Goal: Transaction & Acquisition: Purchase product/service

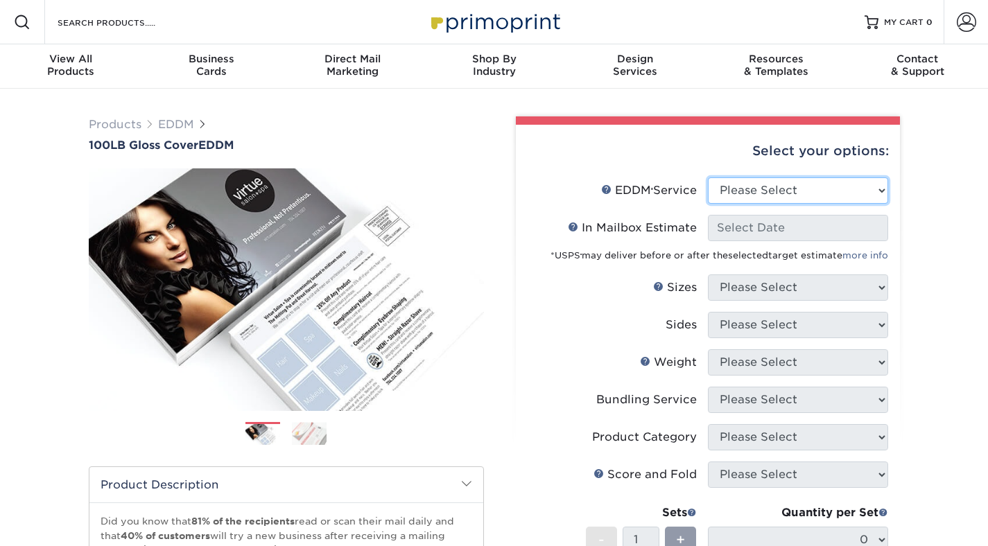
click at [727, 182] on select "Please Select Full Service Print Only" at bounding box center [798, 190] width 180 height 26
select select "print_only"
select select "-1"
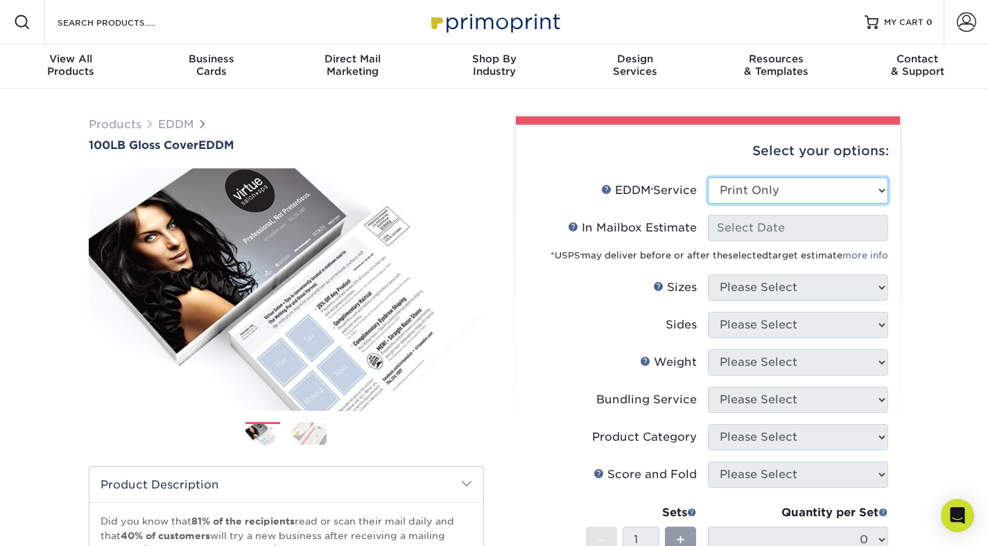
select select "-1"
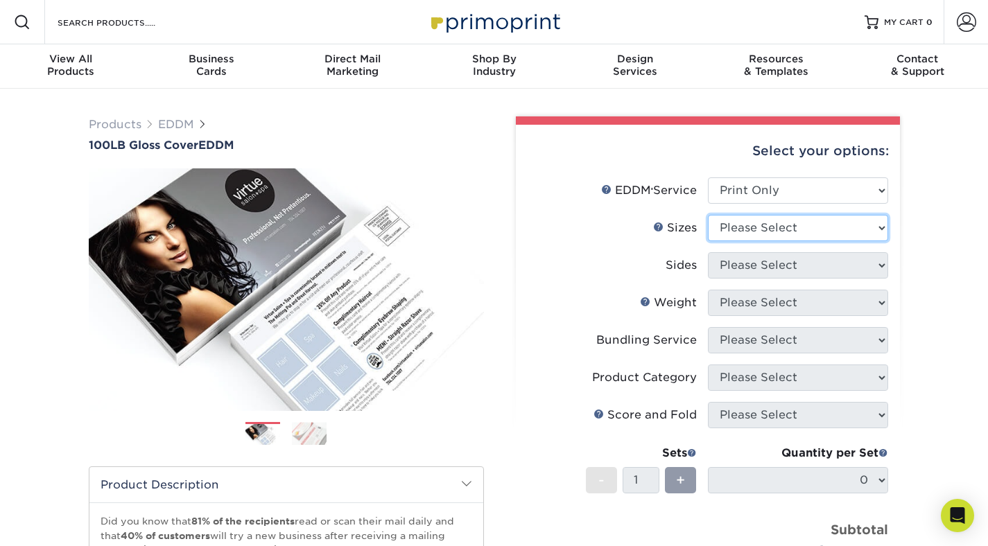
click at [747, 231] on select "Please Select 4.5" x 12" 6" x 12" 6.5" x 8" 6.5" x 9" 6.5" x 12" 7" x 8.5" 8" x…" at bounding box center [798, 228] width 180 height 26
select select "8.50x11.00"
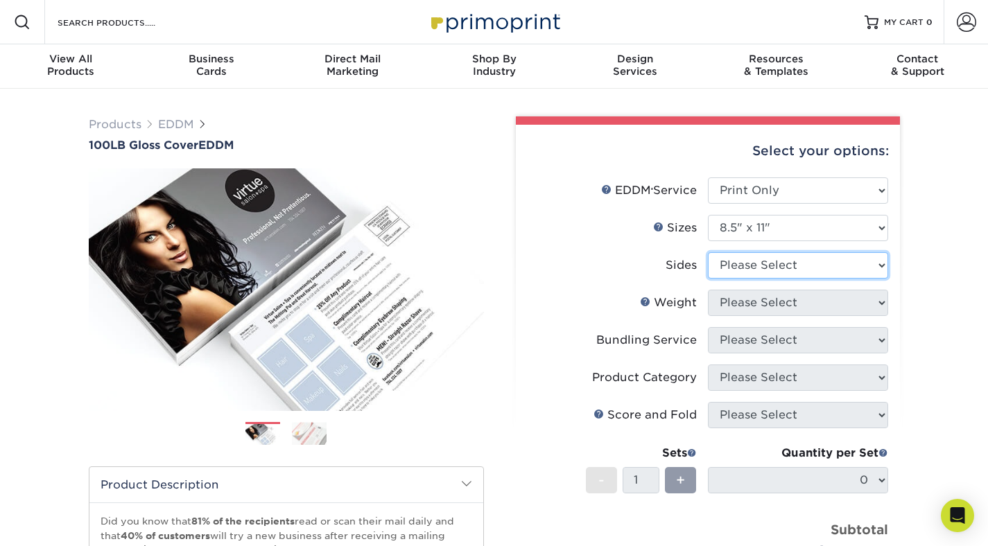
click at [756, 262] on select "Please Select Print Both Sides Print Front Only" at bounding box center [798, 265] width 180 height 26
select select "32d3c223-f82c-492b-b915-ba065a00862f"
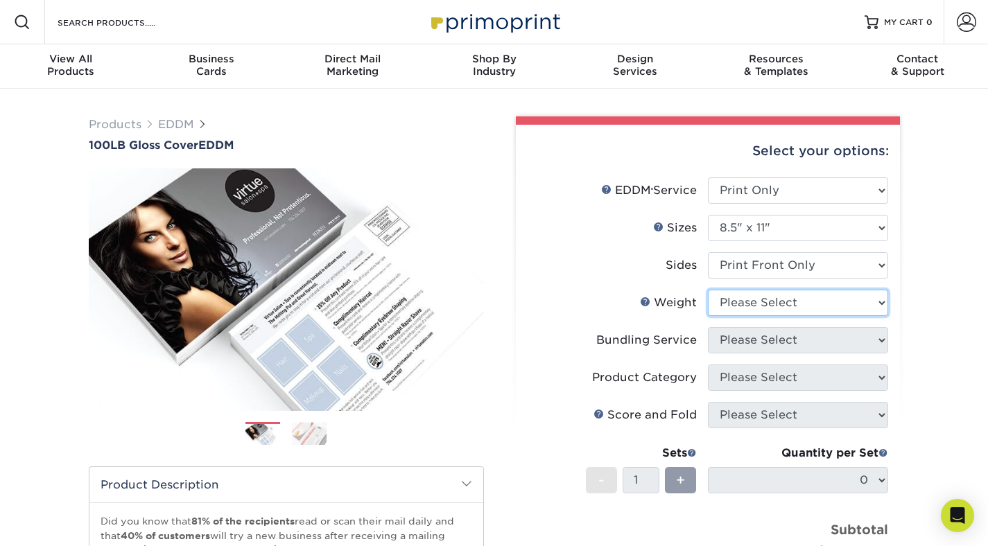
click at [752, 299] on select "Please Select 100LB" at bounding box center [798, 303] width 180 height 26
select select "100LB"
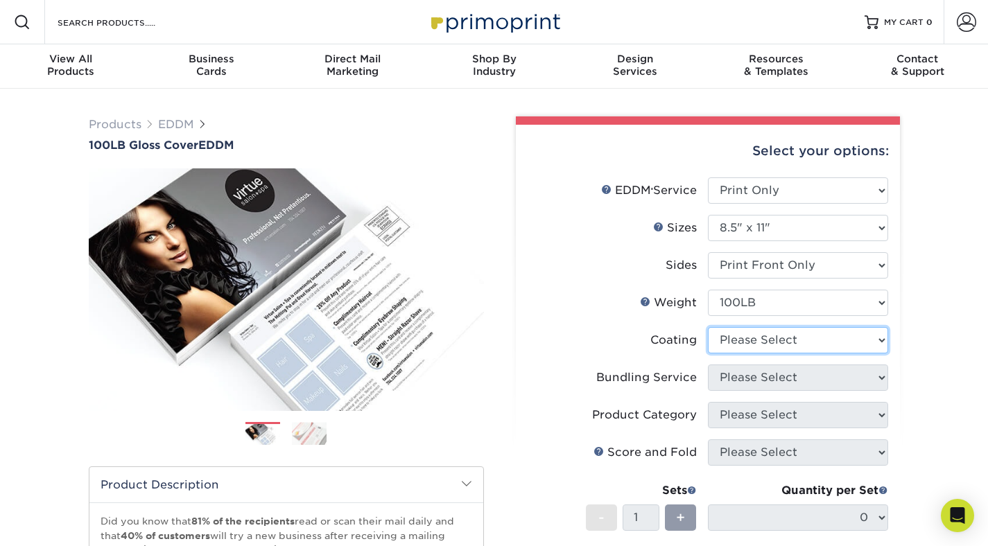
click at [750, 342] on select at bounding box center [798, 340] width 180 height 26
select select "3e7618de-abca-4bda-9f97-8b9129e913d8"
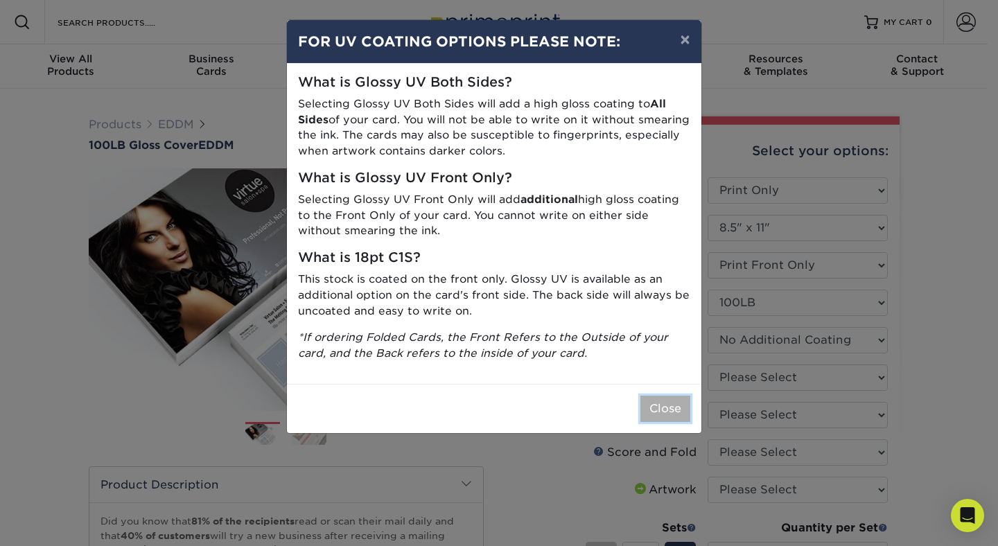
click at [654, 402] on button "Close" at bounding box center [666, 409] width 50 height 26
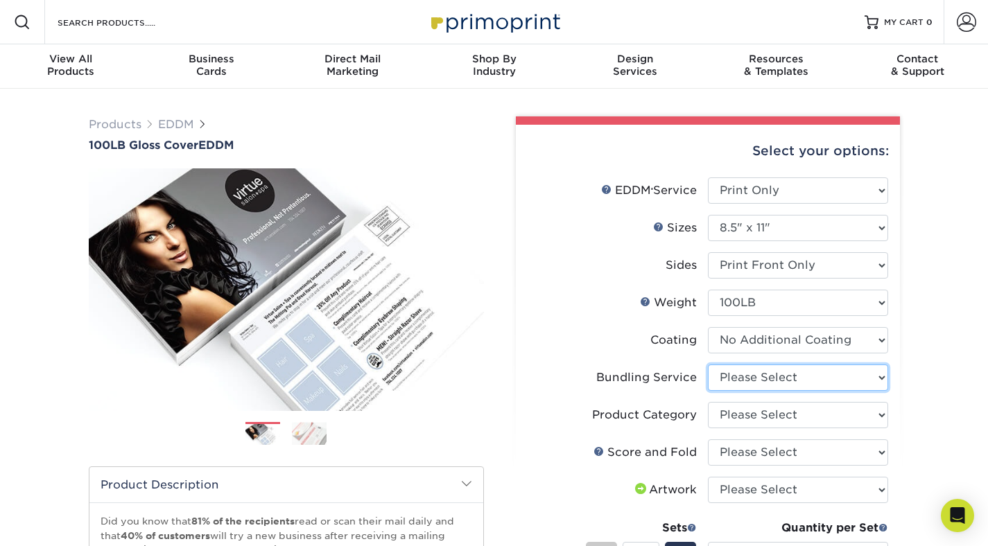
click at [747, 382] on select "Please Select No Bundling Services Yes, Bundles of 50 (+2 Days) Yes, Bundles of…" at bounding box center [798, 378] width 180 height 26
select select "e4577a52-3f44-4506-b5a0-d5ef86cef3d2"
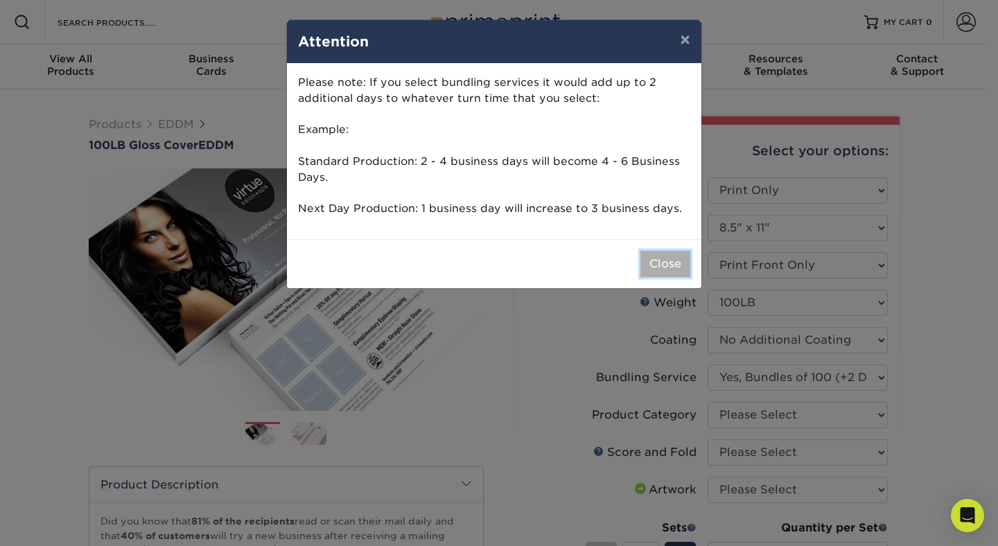
click at [664, 267] on button "Close" at bounding box center [666, 264] width 50 height 26
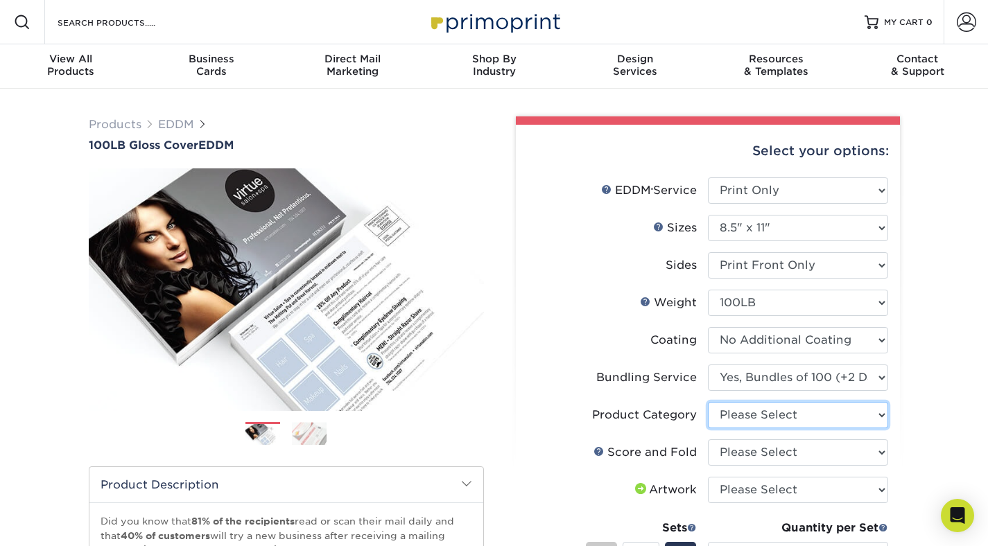
click at [790, 420] on select "Please Select Flyers and Brochures" at bounding box center [798, 415] width 180 height 26
select select "1a668080-6b7c-4174-b399-2c3833b27ef4"
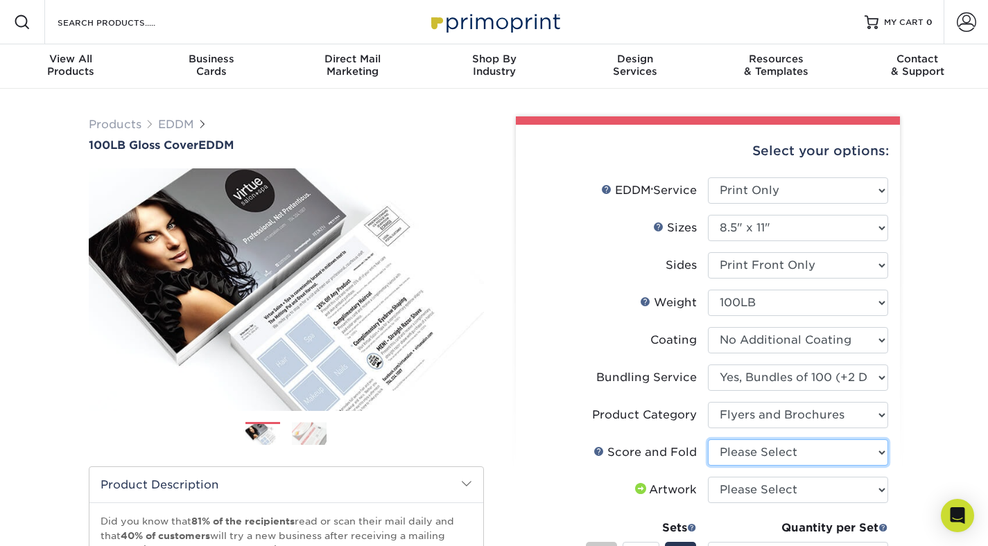
click at [768, 446] on select "Please Select Score and Half Fold (Horizontal) Score and Half Fold (Vertical)" at bounding box center [798, 453] width 180 height 26
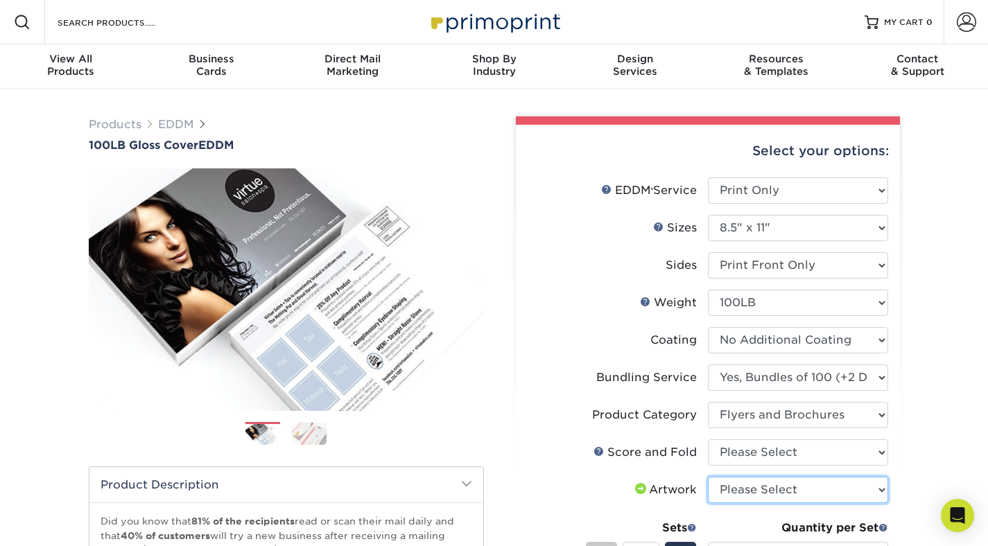
click at [731, 488] on select "Please Select I will upload files I need a design - $150" at bounding box center [798, 490] width 180 height 26
select select "upload"
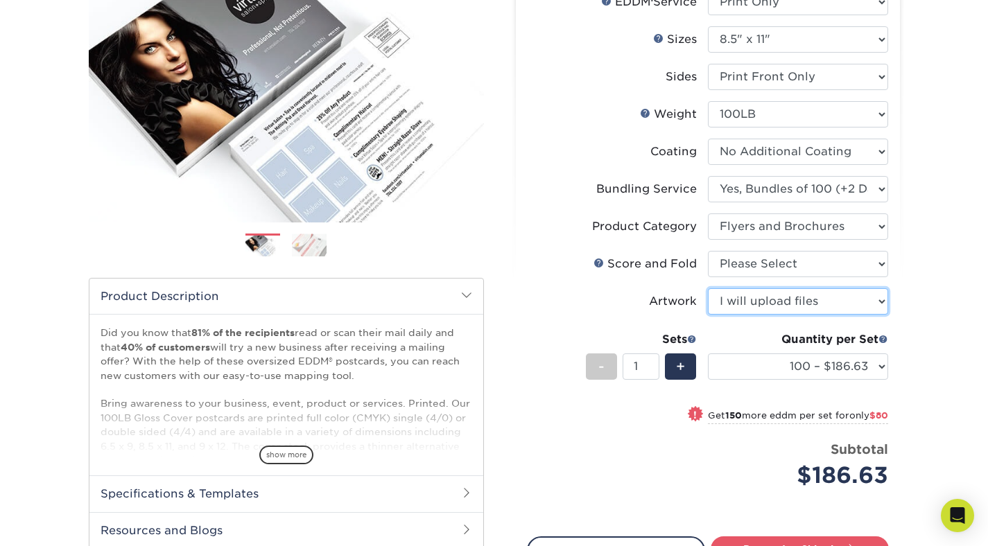
scroll to position [197, 0]
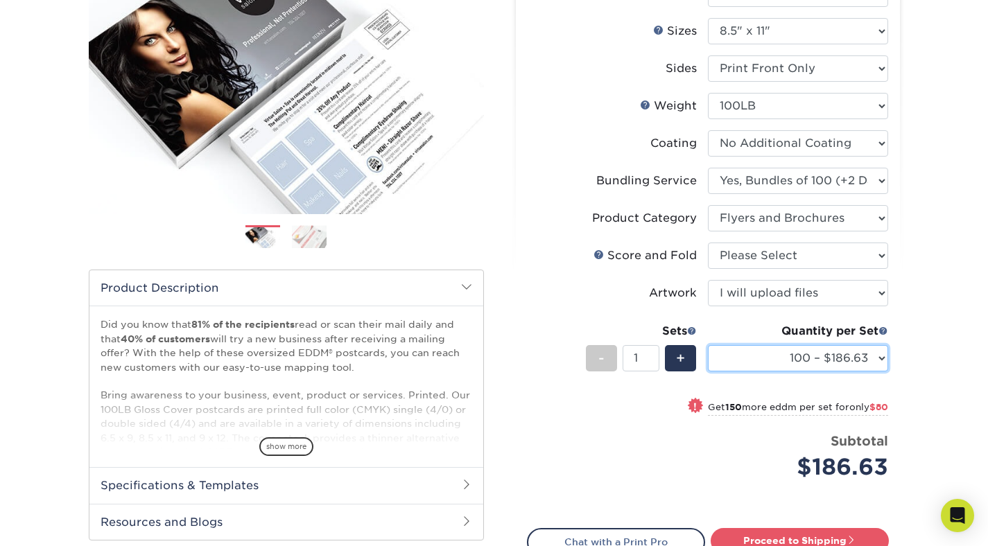
click at [792, 349] on select "100 – $186.63 250 – $266.63 500 – $293.13 1000 – $306.25 2500 – $453.75 5000 – …" at bounding box center [798, 358] width 180 height 26
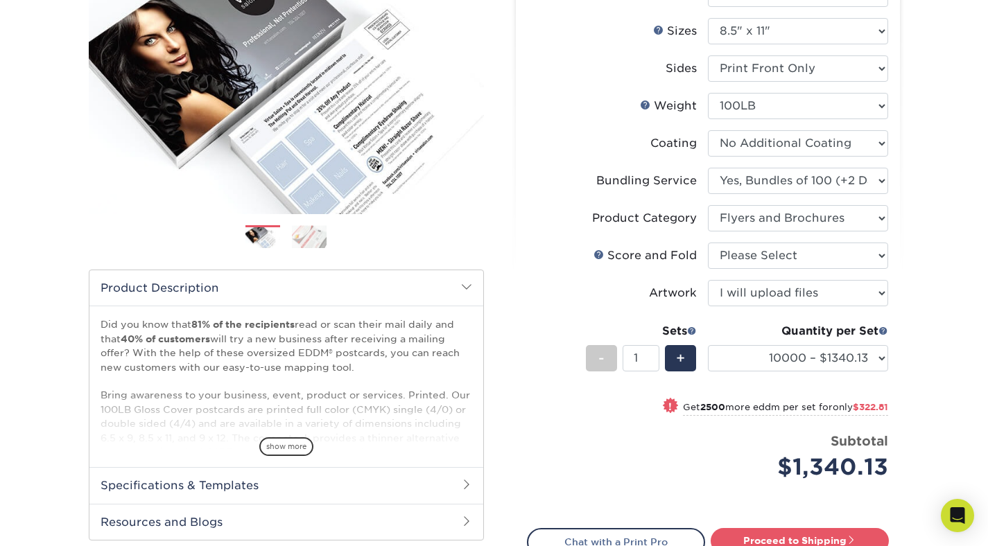
click at [615, 421] on div "! Get 2500 more eddm per set for only $322.81" at bounding box center [708, 415] width 361 height 33
select select "12500 – $1662.94"
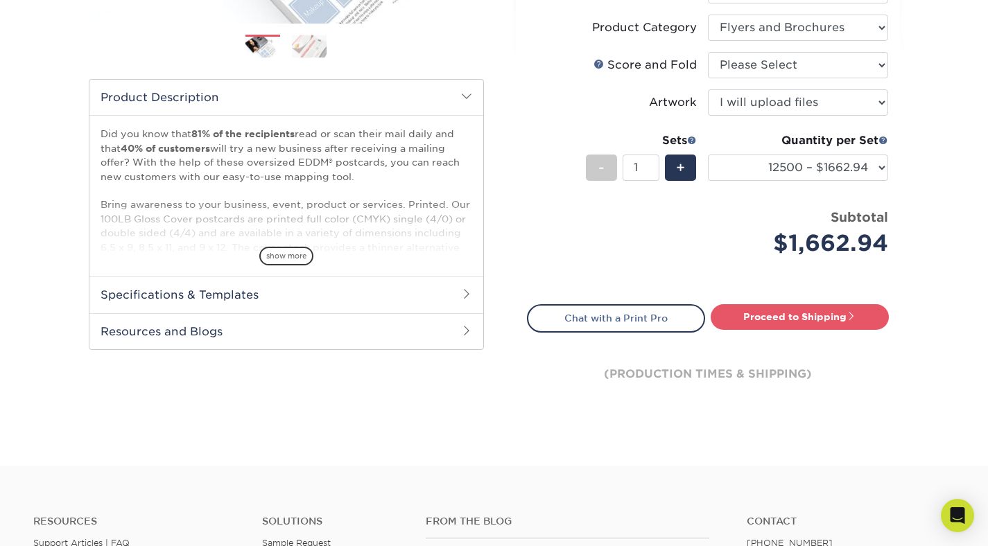
scroll to position [392, 0]
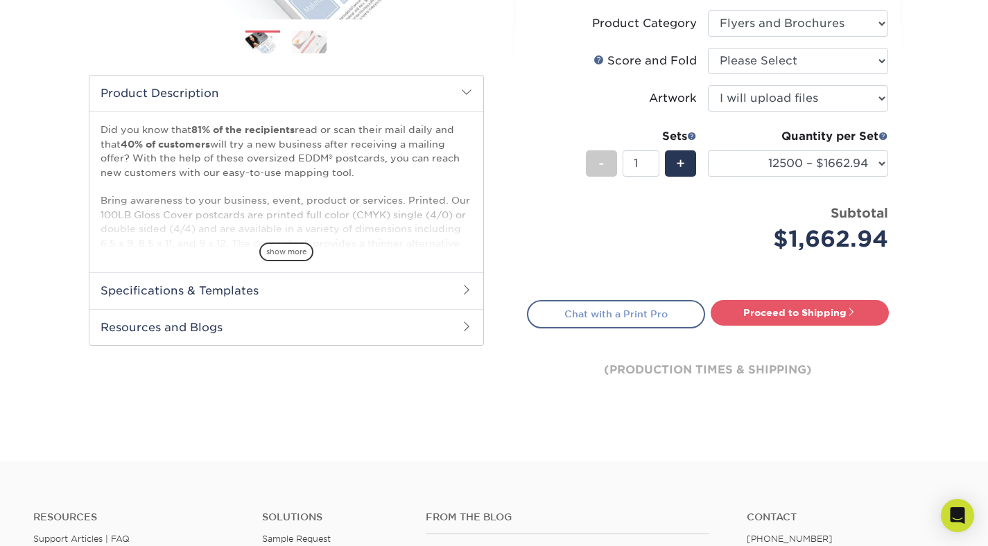
click at [560, 320] on link "Chat with a Print Pro" at bounding box center [616, 314] width 178 height 28
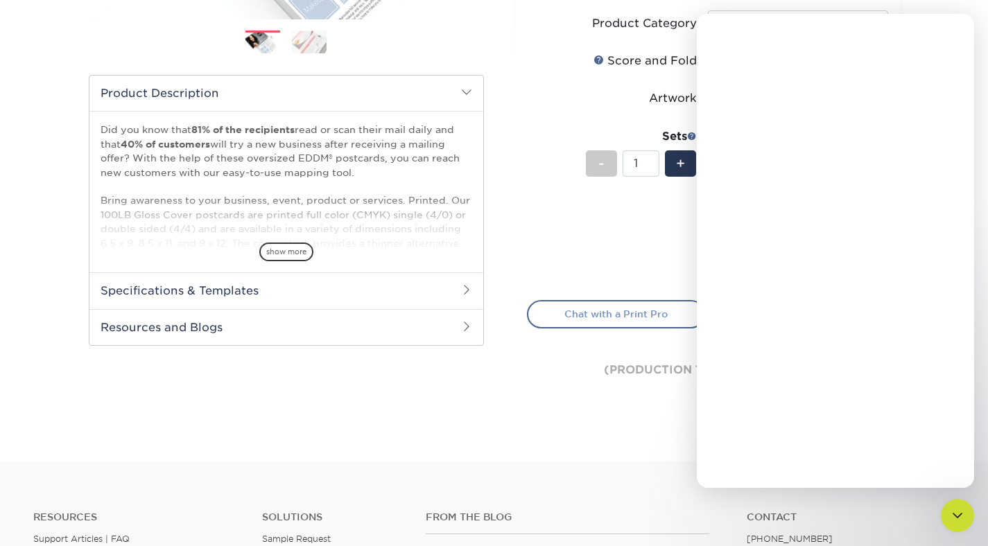
scroll to position [0, 0]
type textarea "hi"
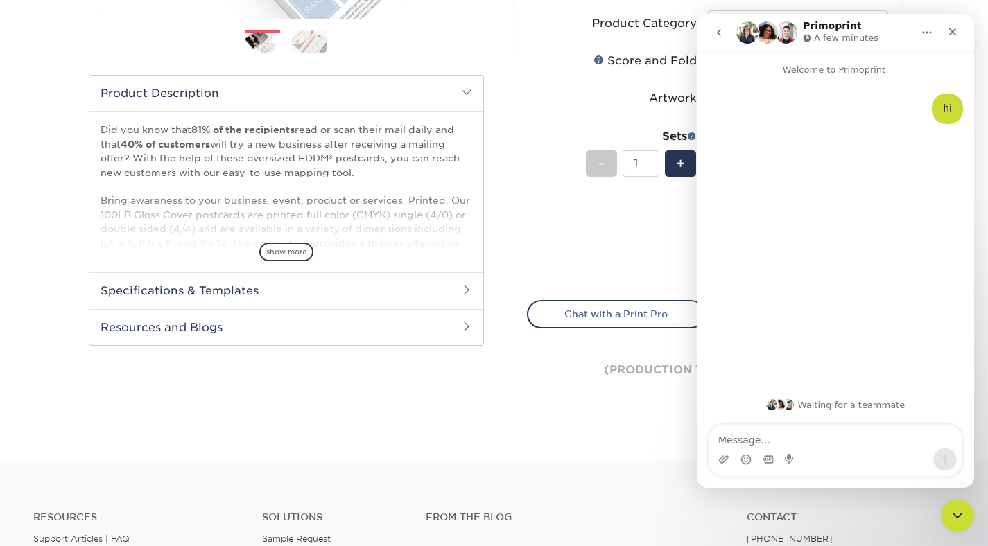
click at [667, 219] on div "Price per set $1,662.94" at bounding box center [618, 230] width 180 height 53
click at [963, 28] on div "Close" at bounding box center [952, 31] width 25 height 25
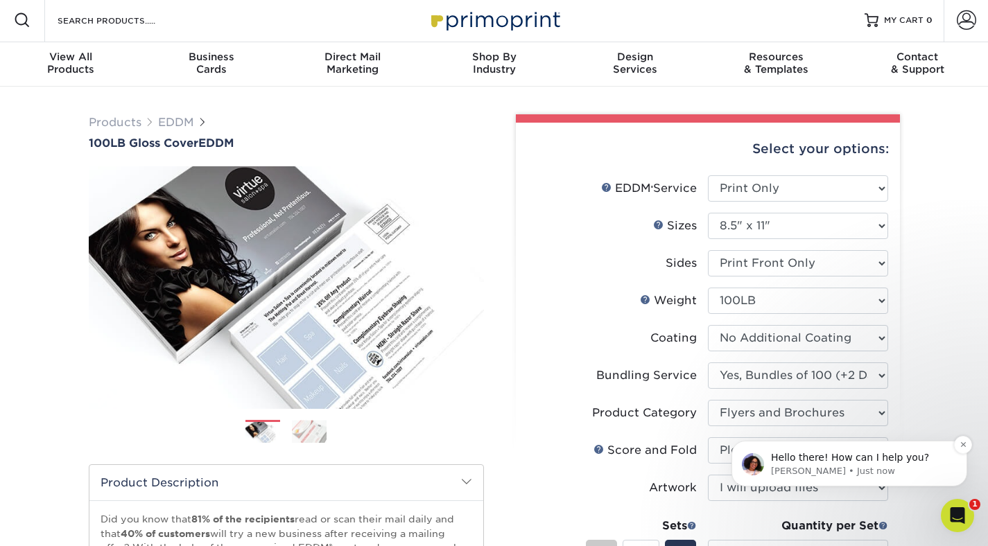
click at [828, 478] on div "Hello there! How can I help you? [PERSON_NAME] • Just now" at bounding box center [849, 464] width 236 height 46
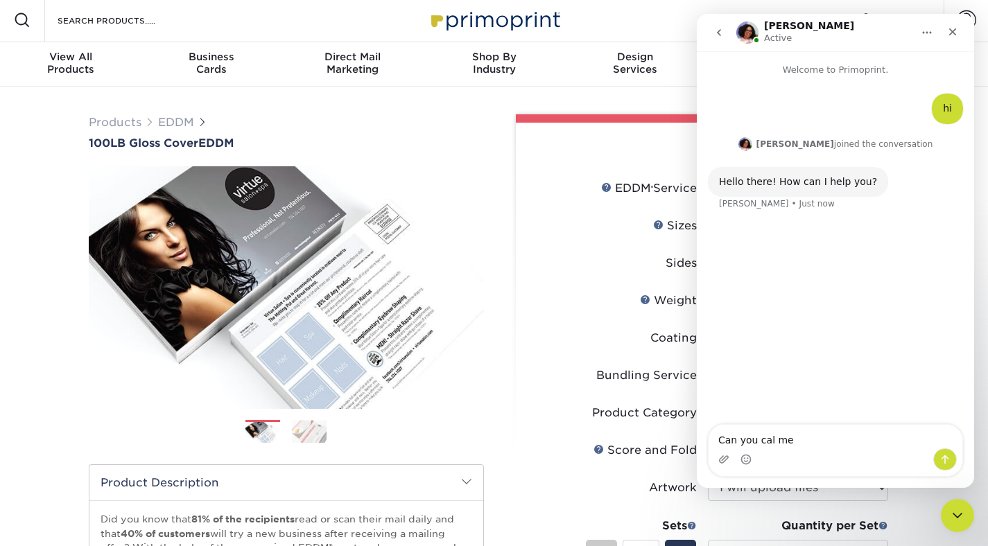
type textarea "Can you cal me ?"
type textarea "8183834457"
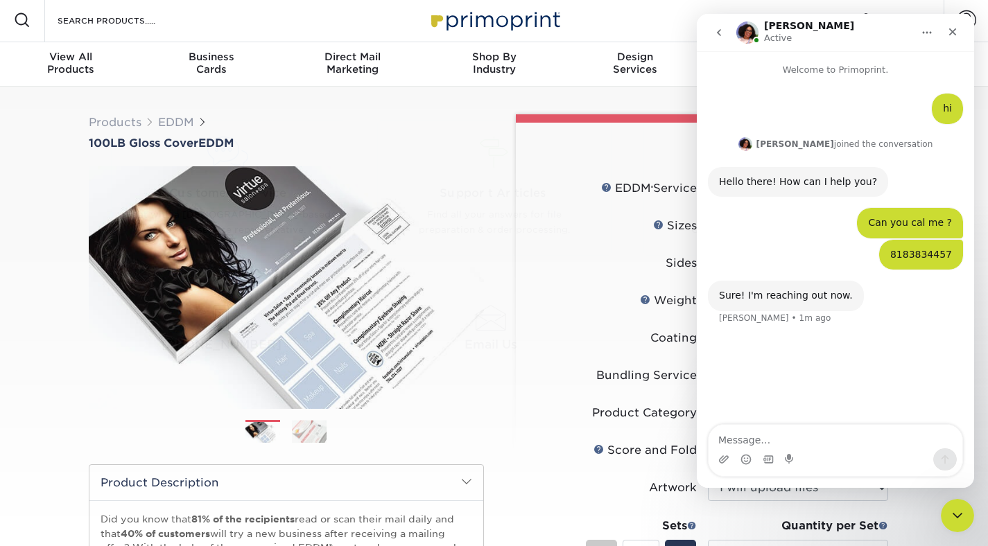
click at [879, 35] on div "[PERSON_NAME] Active" at bounding box center [824, 33] width 176 height 24
click at [651, 116] on div at bounding box center [708, 118] width 384 height 8
click at [948, 25] on div "Close" at bounding box center [952, 31] width 25 height 25
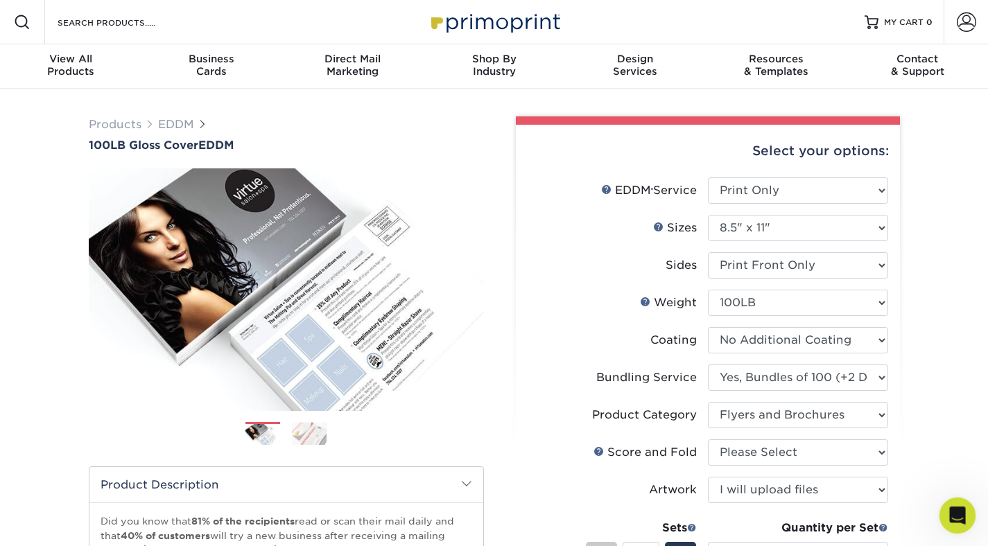
click at [963, 524] on div "Open Intercom Messenger" at bounding box center [956, 514] width 46 height 46
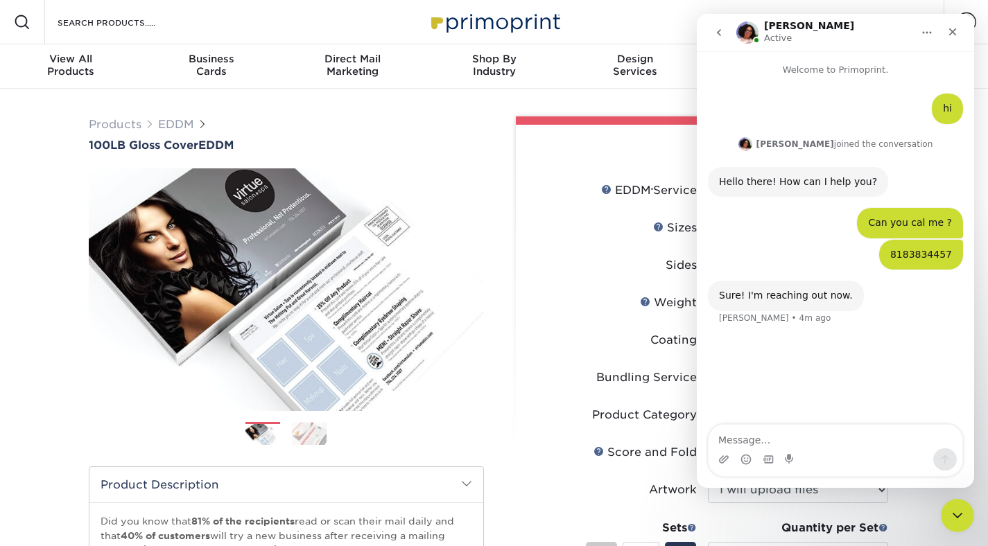
type textarea "[URL][DOMAIN_NAME]"
click at [957, 35] on icon "Close" at bounding box center [952, 31] width 11 height 11
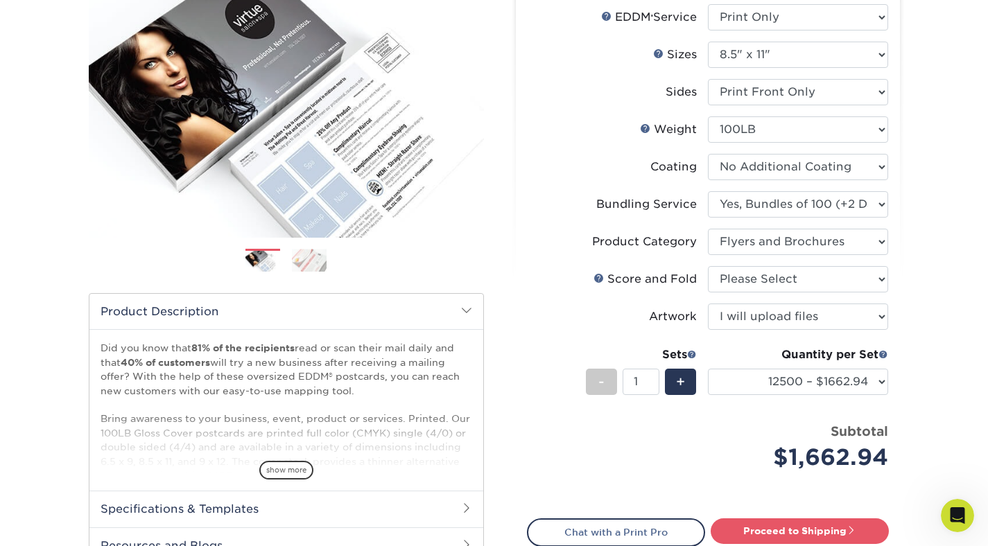
scroll to position [175, 0]
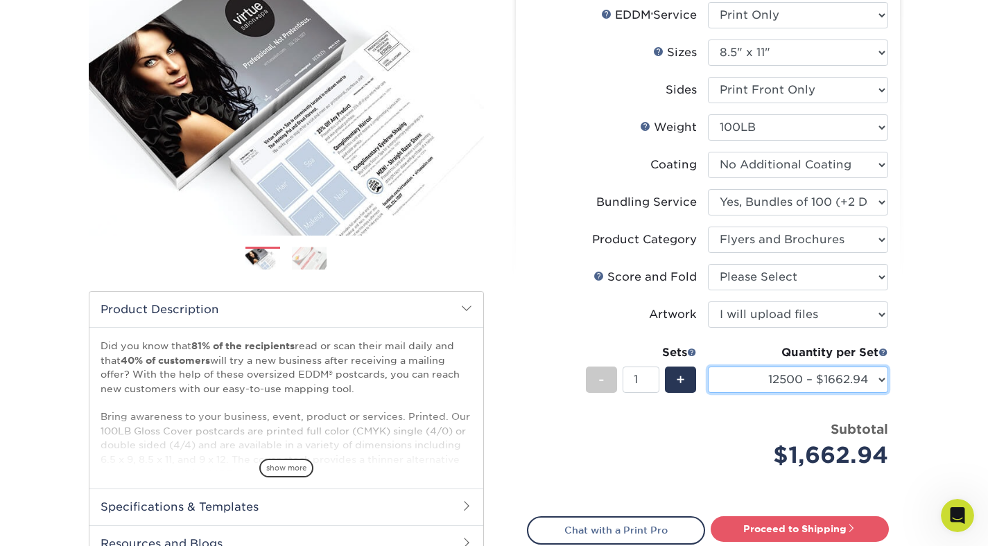
click at [874, 382] on select "100 – $186.63 250 – $266.63 500 – $293.13 1000 – $306.25 2500 – $453.75 5000 – …" at bounding box center [798, 380] width 180 height 26
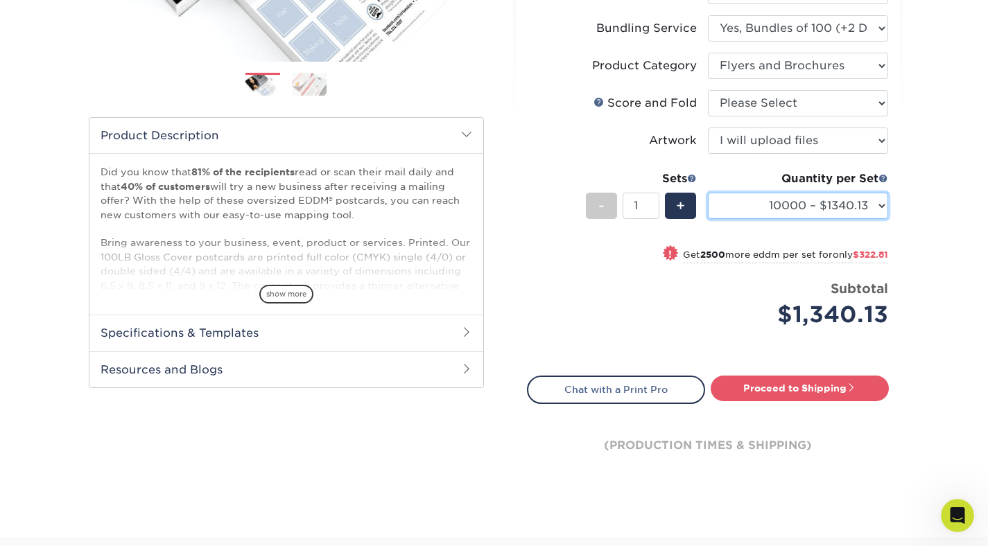
scroll to position [350, 0]
click at [858, 251] on span "$322.81" at bounding box center [870, 254] width 35 height 10
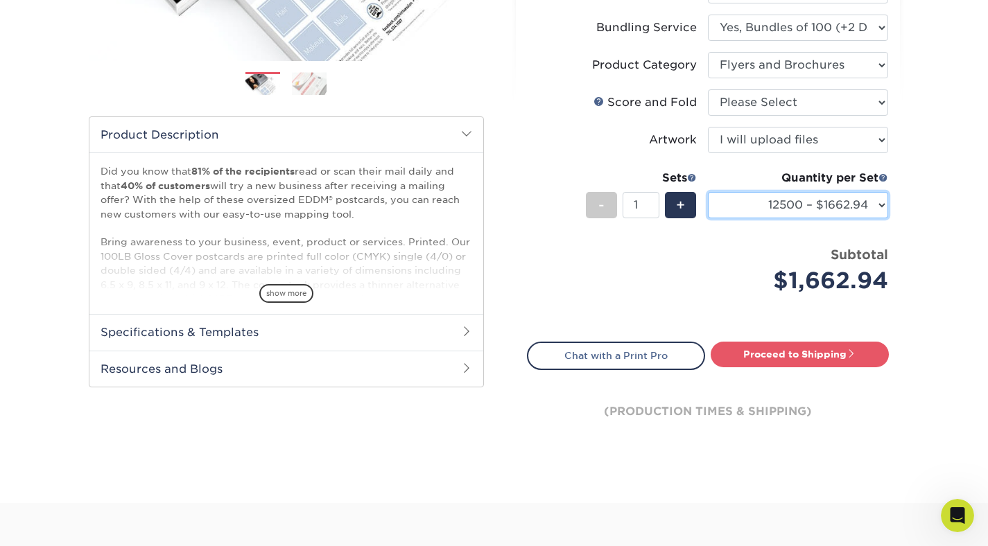
click at [847, 208] on select "100 – $186.63 250 – $266.63 500 – $293.13 1000 – $306.25 2500 – $453.75 5000 – …" at bounding box center [798, 205] width 180 height 26
select select "10000 – $1340.13"
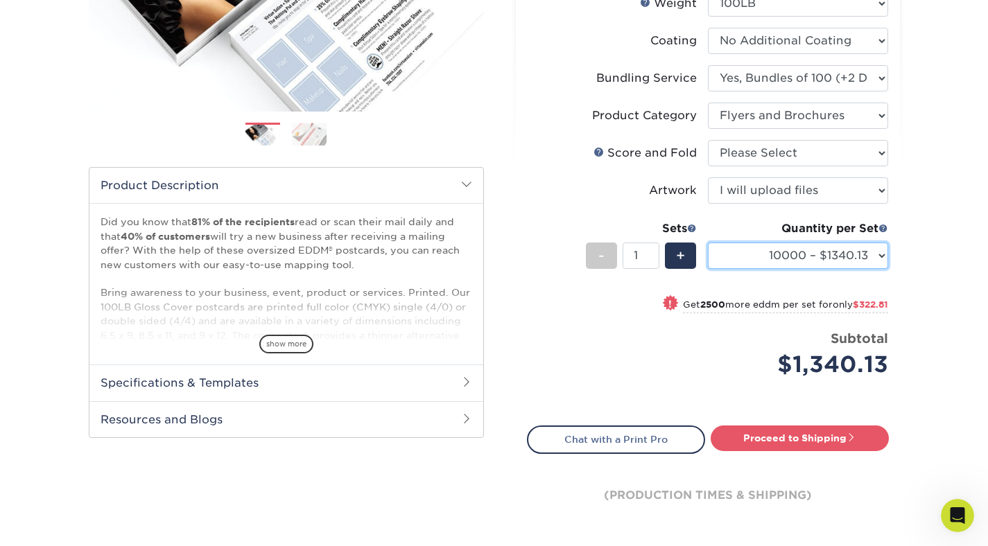
scroll to position [302, 0]
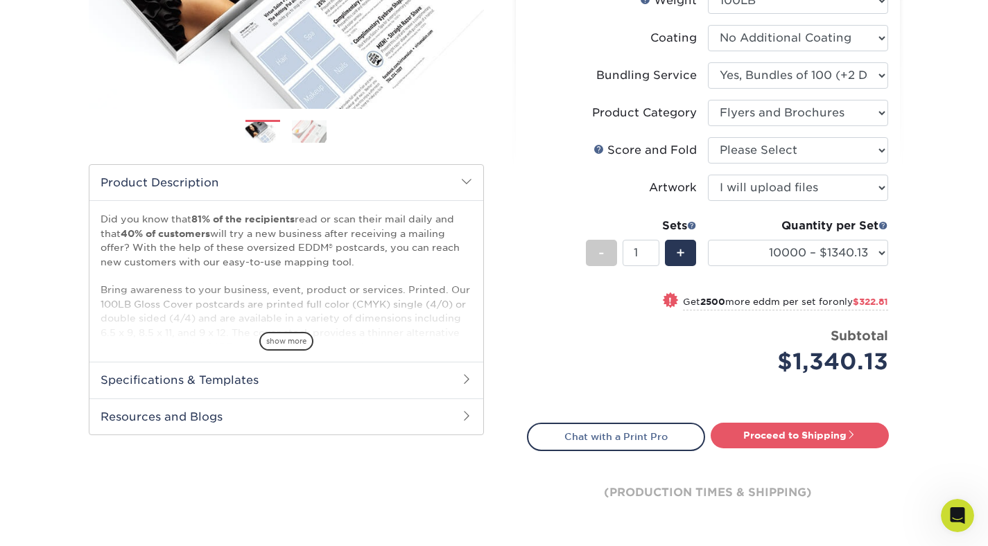
click at [822, 353] on div "$1,340.13" at bounding box center [803, 361] width 170 height 33
click at [826, 433] on link "Proceed to Shipping" at bounding box center [800, 435] width 178 height 25
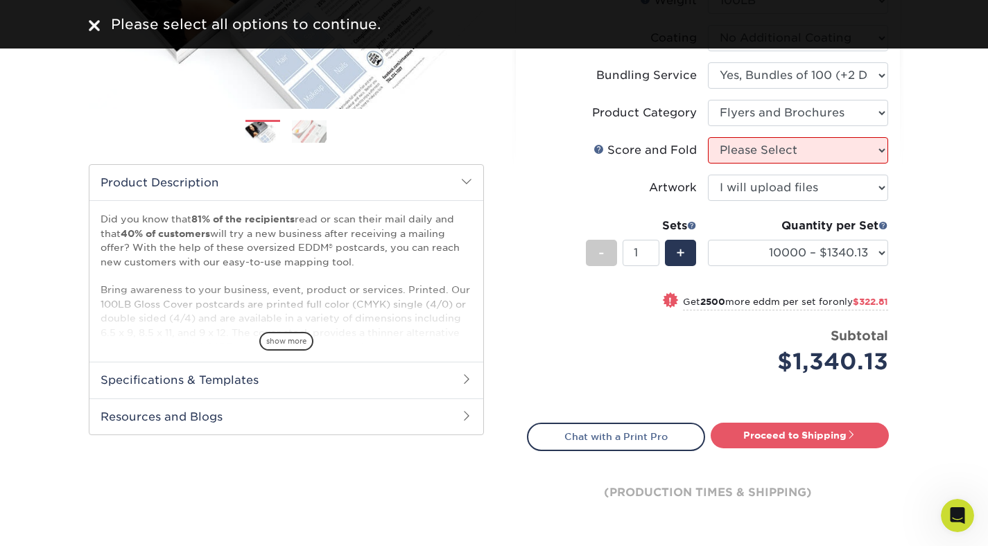
scroll to position [273, 0]
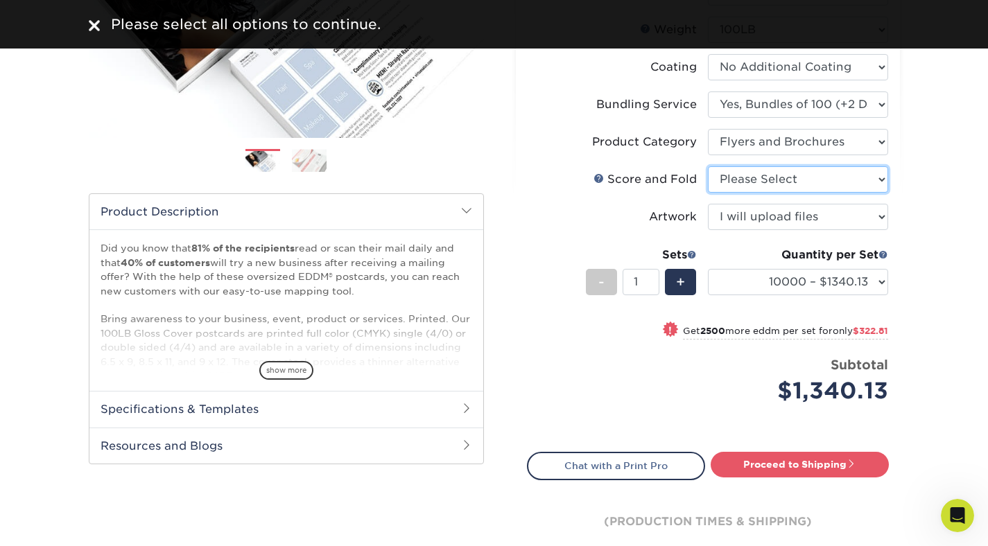
click at [751, 185] on select "Please Select Score and Half Fold (Horizontal) Score and Half Fold (Vertical)" at bounding box center [798, 179] width 180 height 26
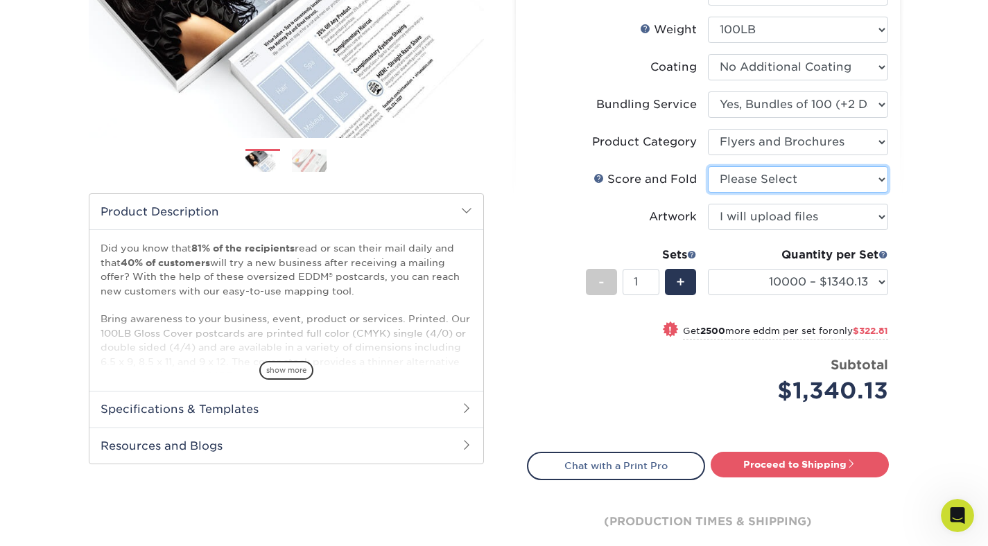
click at [720, 182] on select "Please Select Score and Half Fold (Horizontal) Score and Half Fold (Vertical)" at bounding box center [798, 179] width 180 height 26
click at [599, 178] on link "Folds Help" at bounding box center [598, 178] width 11 height 11
click at [775, 189] on select "Please Select Score and Half Fold (Horizontal) Score and Half Fold (Vertical)" at bounding box center [798, 179] width 180 height 26
click at [640, 247] on div "Sets" at bounding box center [641, 255] width 111 height 17
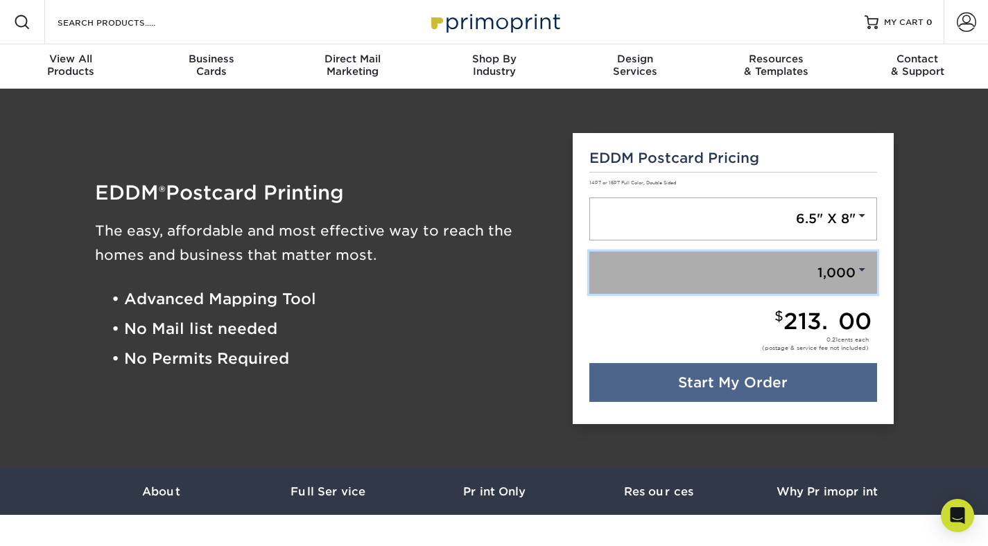
click at [697, 260] on link "1,000" at bounding box center [733, 273] width 288 height 43
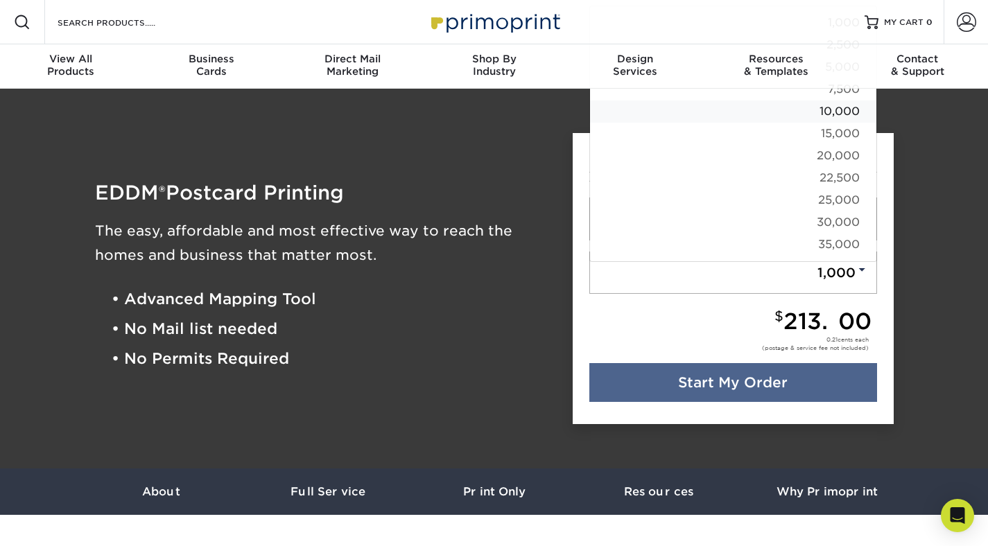
click at [736, 106] on link "10,000" at bounding box center [733, 112] width 286 height 22
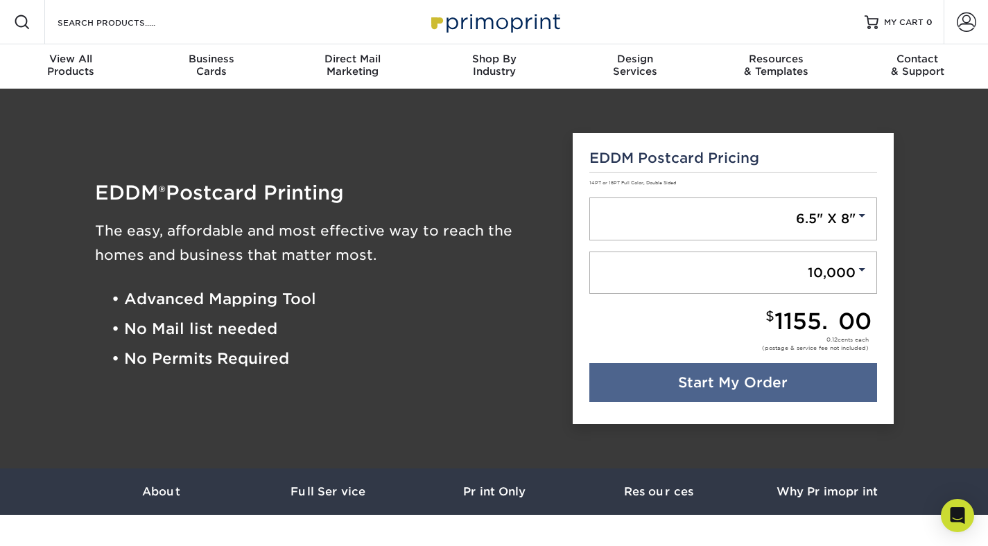
click at [746, 316] on div "$ 1155.00" at bounding box center [730, 322] width 282 height 22
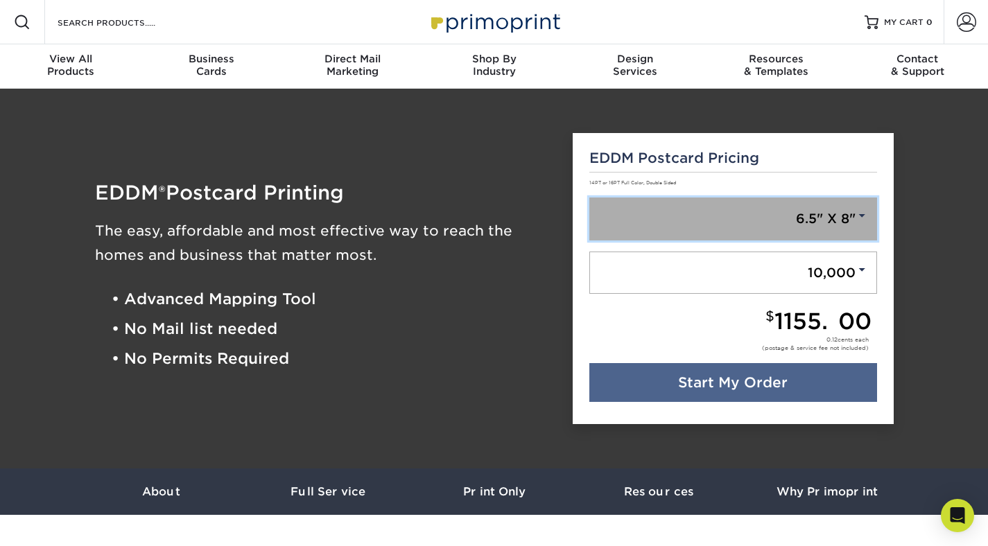
click at [722, 207] on link "6.5" X 8"" at bounding box center [733, 219] width 288 height 43
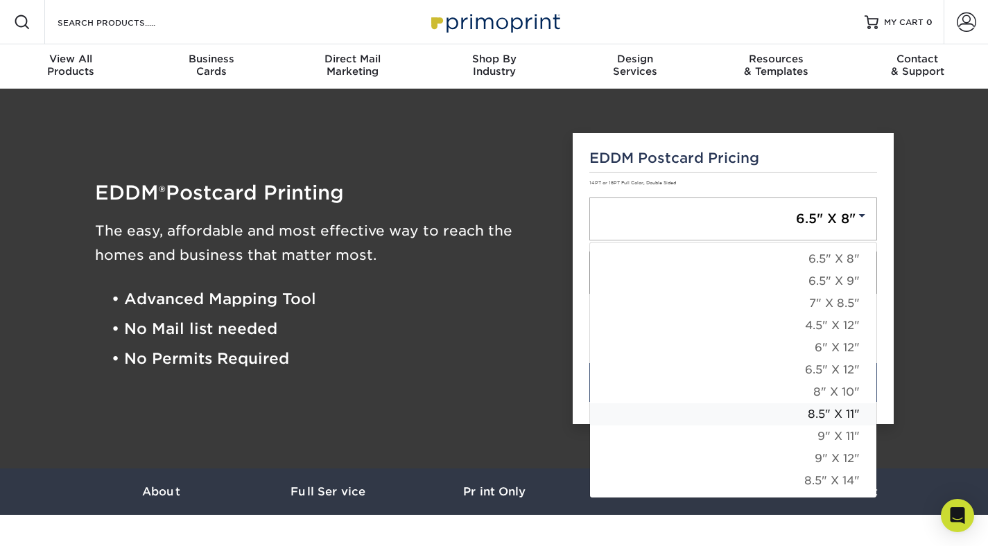
click at [797, 416] on link "8.5" X 11"" at bounding box center [733, 415] width 286 height 22
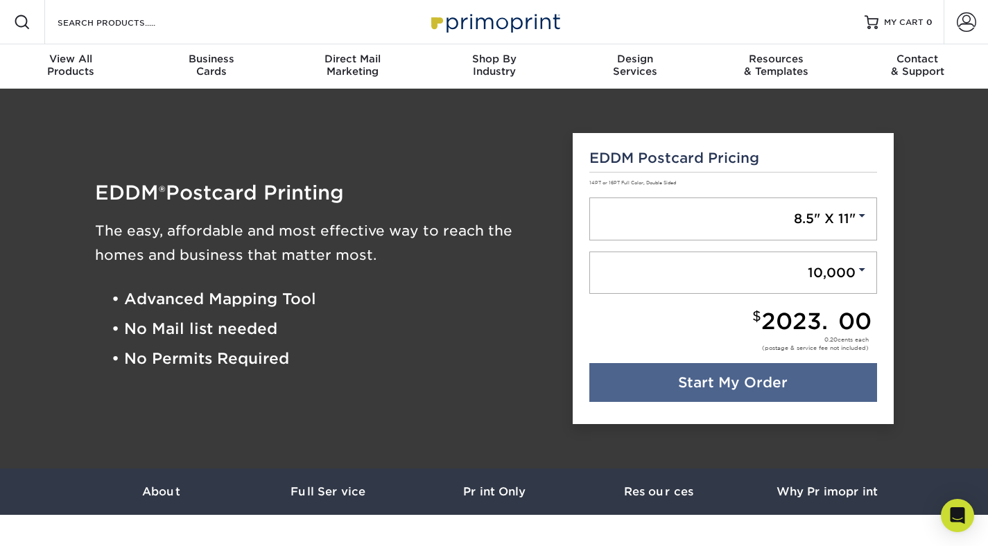
click at [734, 327] on div "$ 2023.00" at bounding box center [730, 322] width 282 height 22
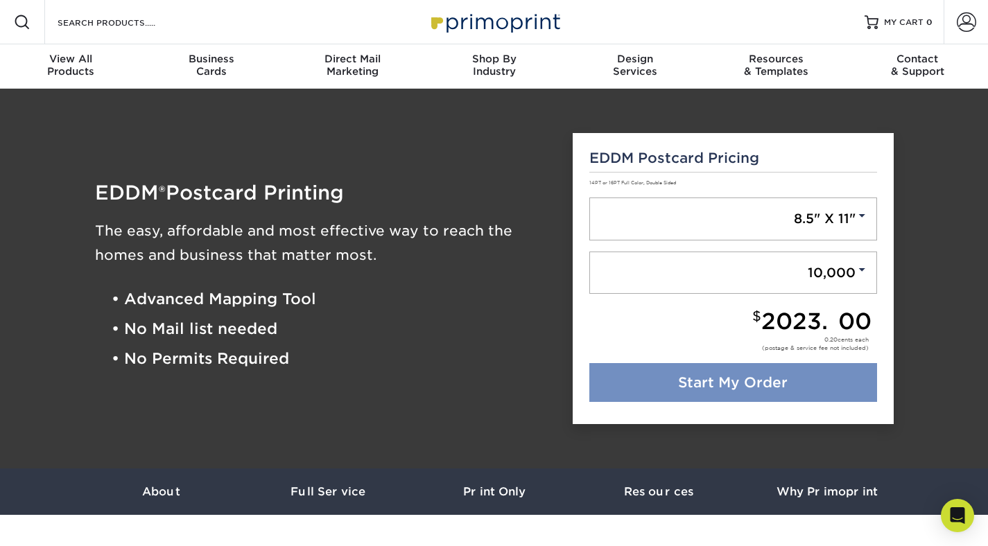
click at [725, 385] on link "Start My Order" at bounding box center [733, 382] width 288 height 39
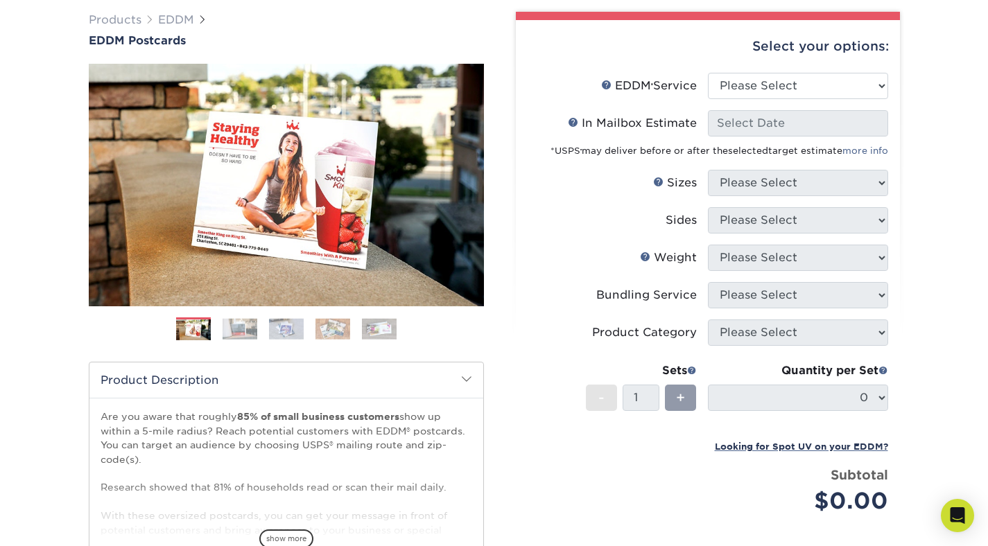
scroll to position [103, 0]
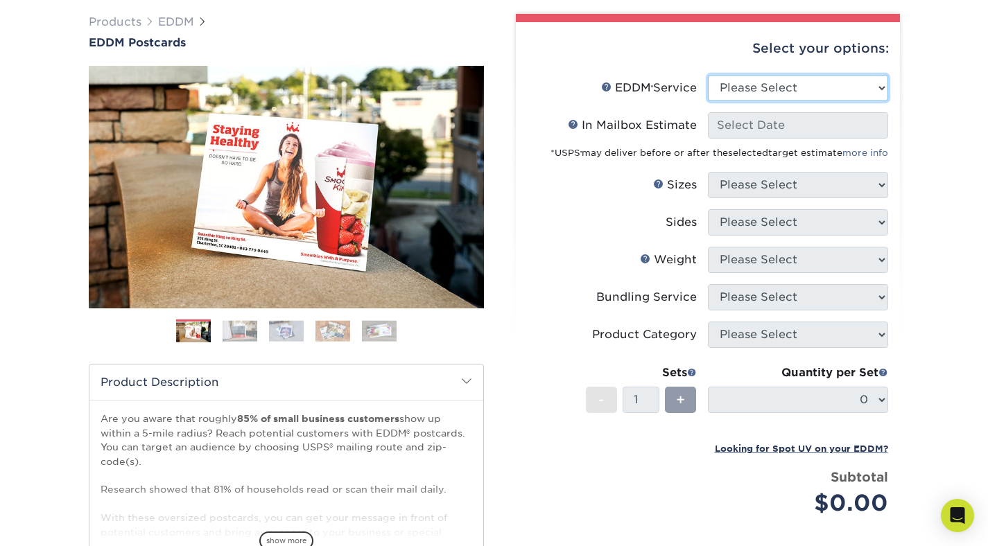
click at [737, 94] on select "Please Select Full Service Print Only" at bounding box center [798, 88] width 180 height 26
select select "print_only"
select select "-1"
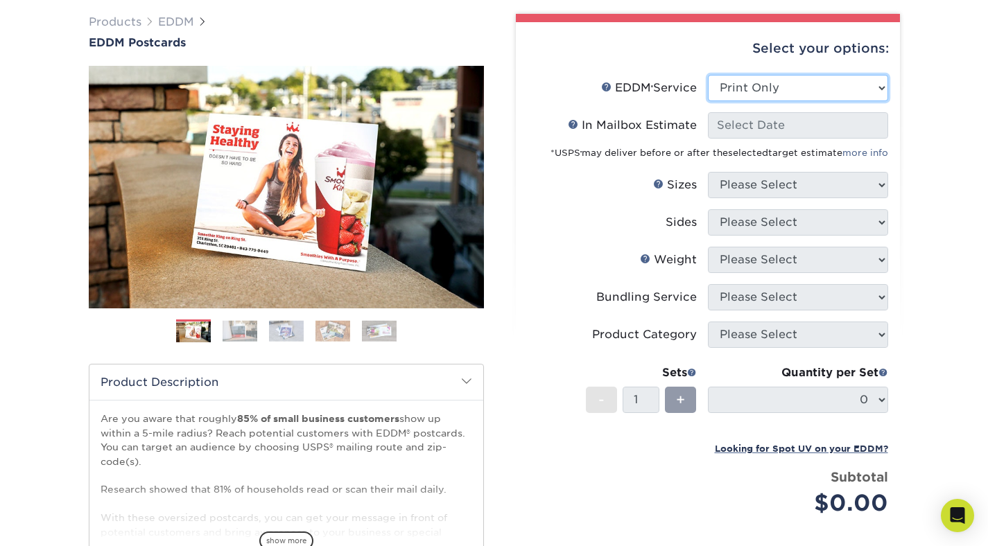
select select "-1"
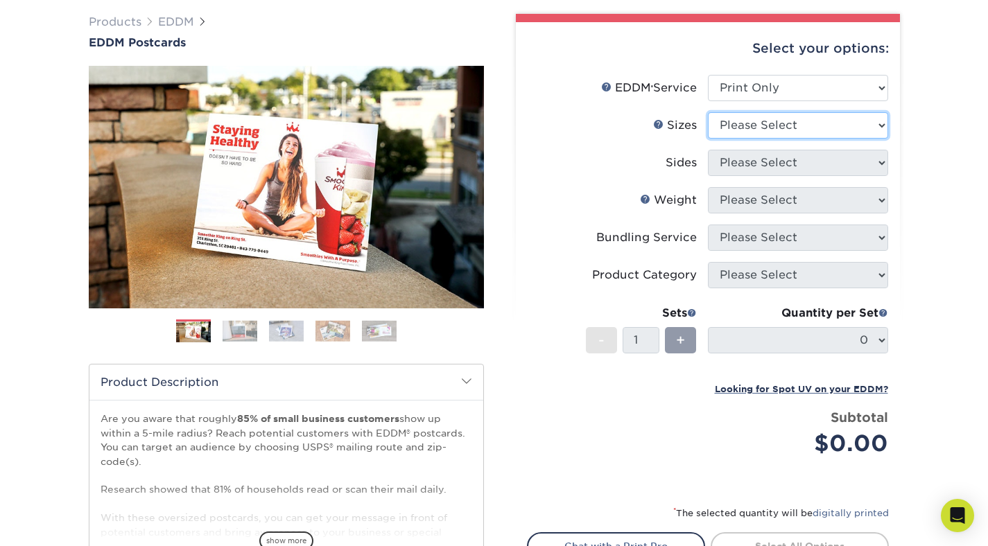
click at [742, 121] on select "Please Select 4.5" x 12" 6" x 12" 6.5" x 8" 6.5" x 9" 6.5" x 12" 7" x 8.5" 8" x…" at bounding box center [798, 125] width 180 height 26
select select "8.50x11.00"
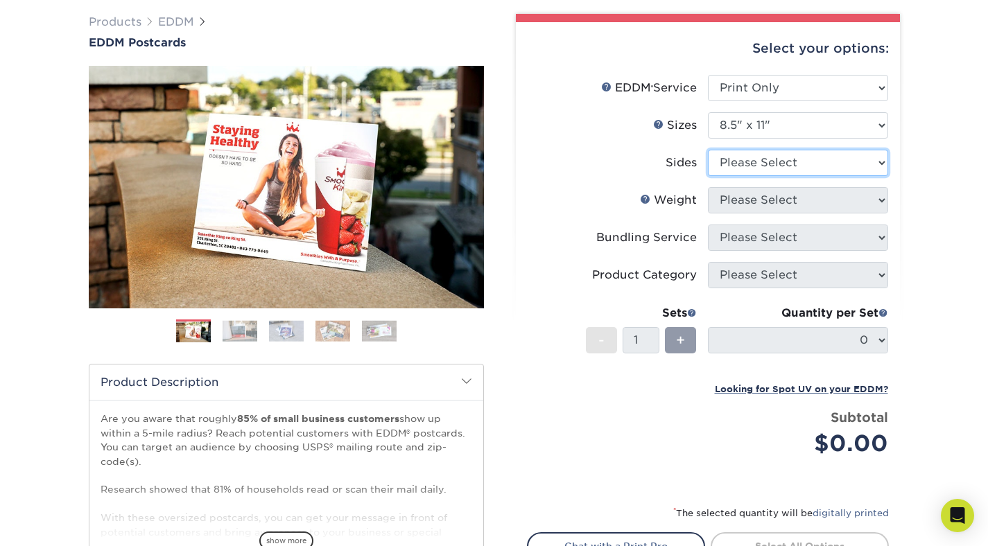
click at [757, 154] on select "Please Select Print Both Sides Print Front Only" at bounding box center [798, 163] width 180 height 26
select select "32d3c223-f82c-492b-b915-ba065a00862f"
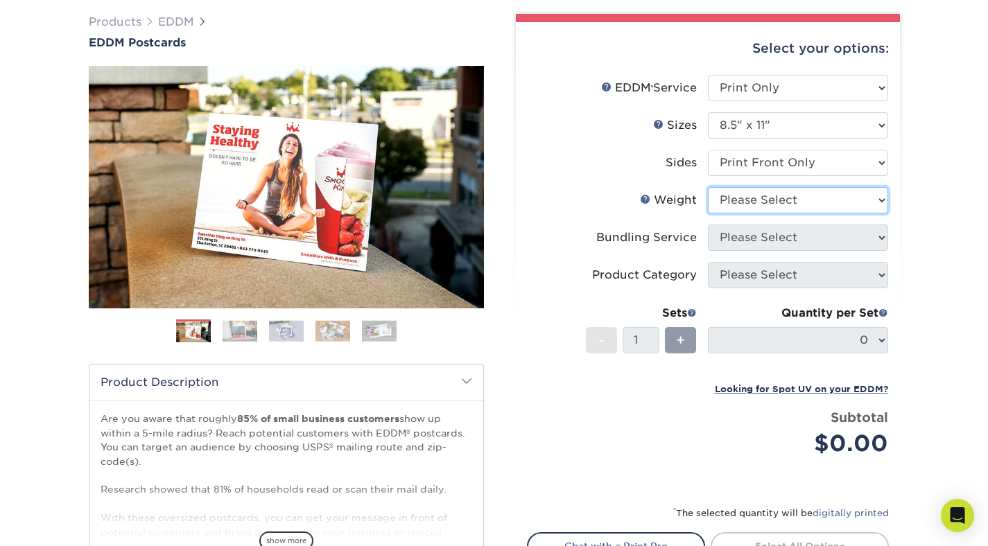
click at [752, 199] on select "Please Select 16PT 14PT" at bounding box center [798, 200] width 180 height 26
select select "14PT"
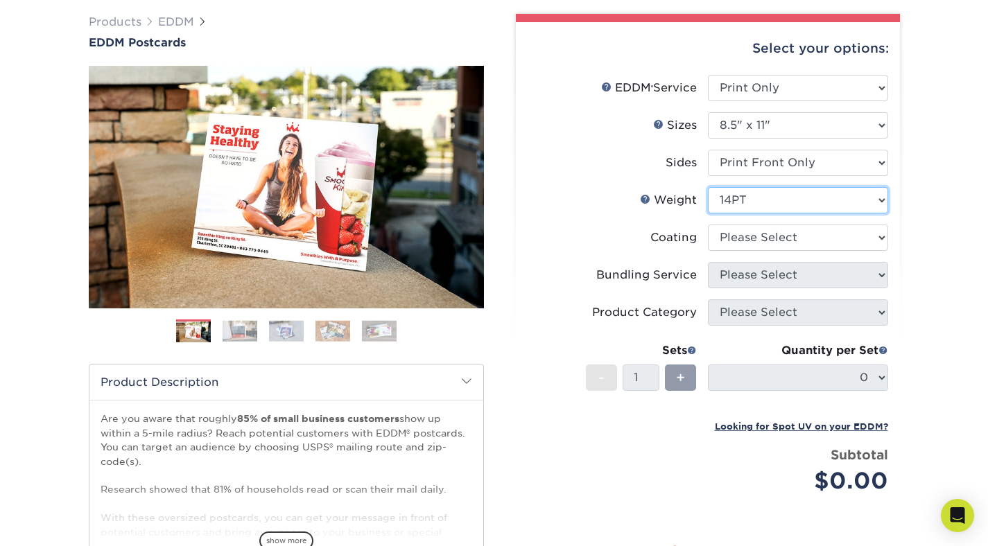
click at [748, 199] on select "Please Select 16PT 14PT" at bounding box center [798, 200] width 180 height 26
